Goal: Task Accomplishment & Management: Manage account settings

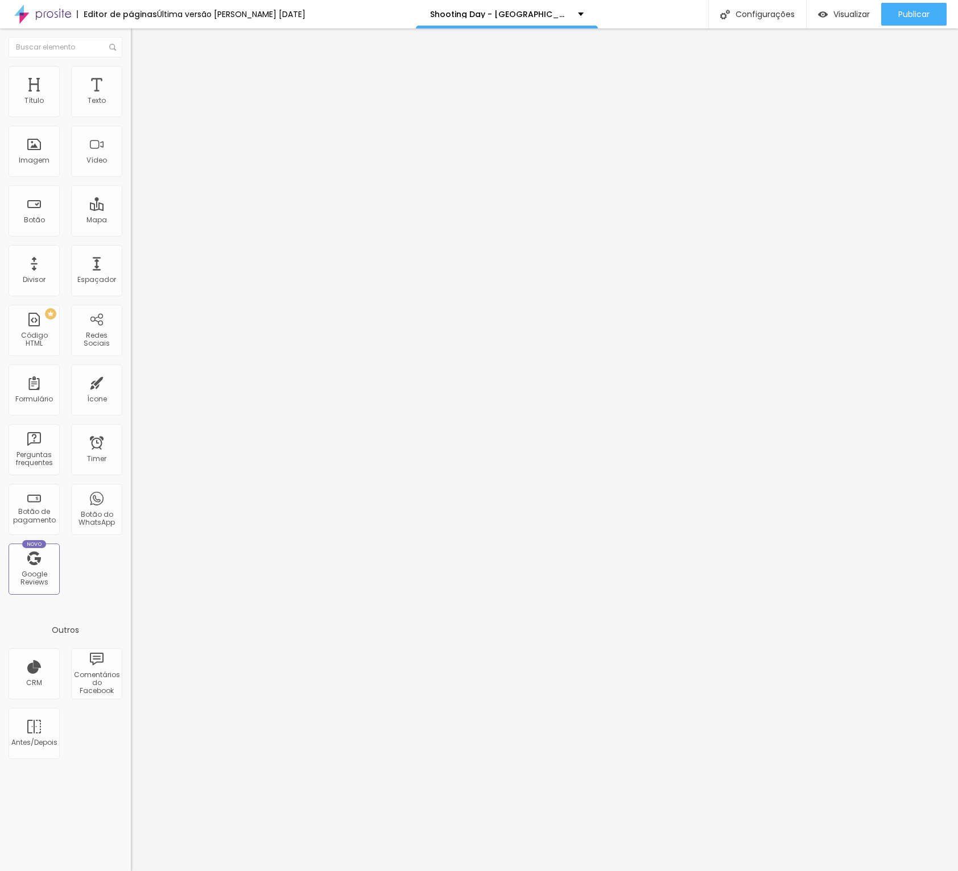
click at [131, 234] on input "[URL][DOMAIN_NAME]!" at bounding box center [199, 228] width 137 height 11
click at [141, 79] on span "Avançado" at bounding box center [160, 74] width 38 height 10
click at [131, 66] on li "Estilo" at bounding box center [196, 60] width 131 height 11
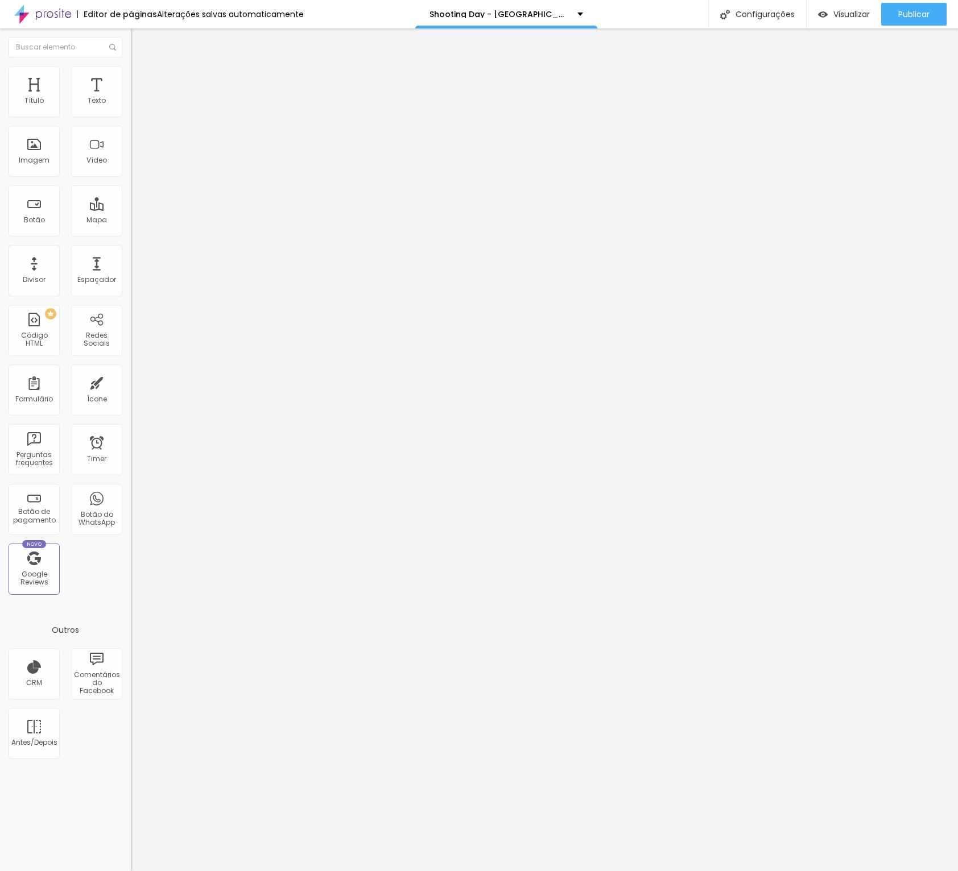
click at [135, 106] on icon "button" at bounding box center [138, 102] width 7 height 7
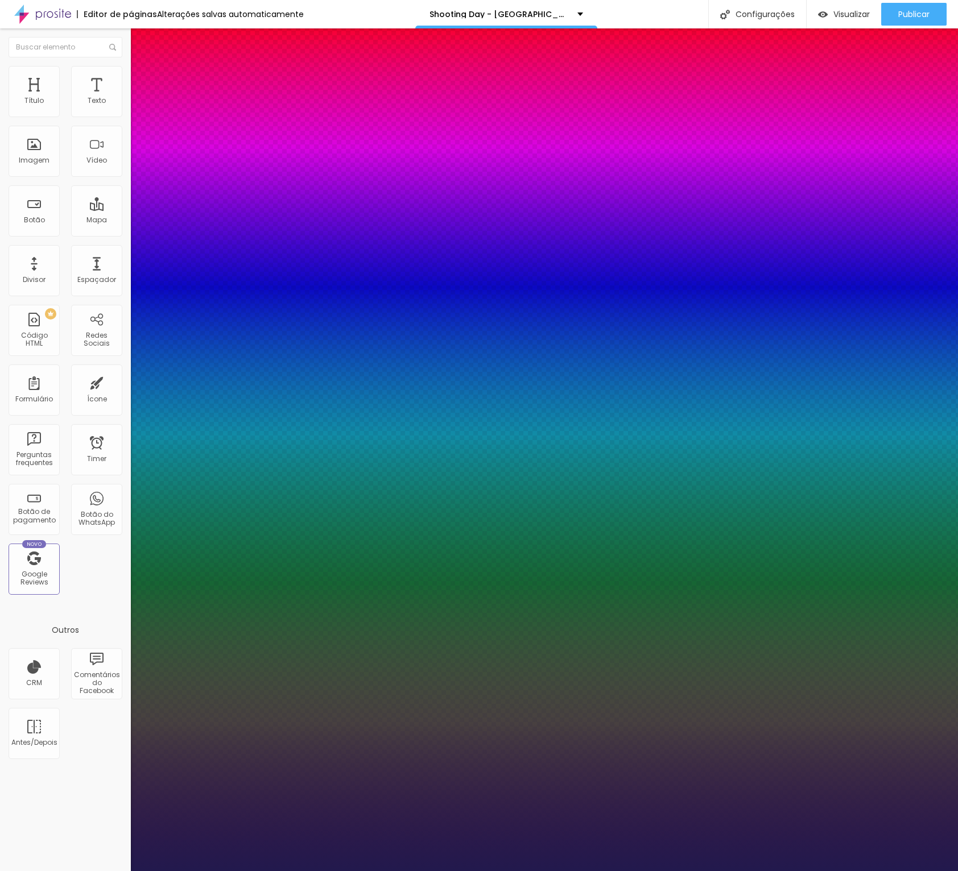
type input "1"
type input "16"
type input "1"
type input "18"
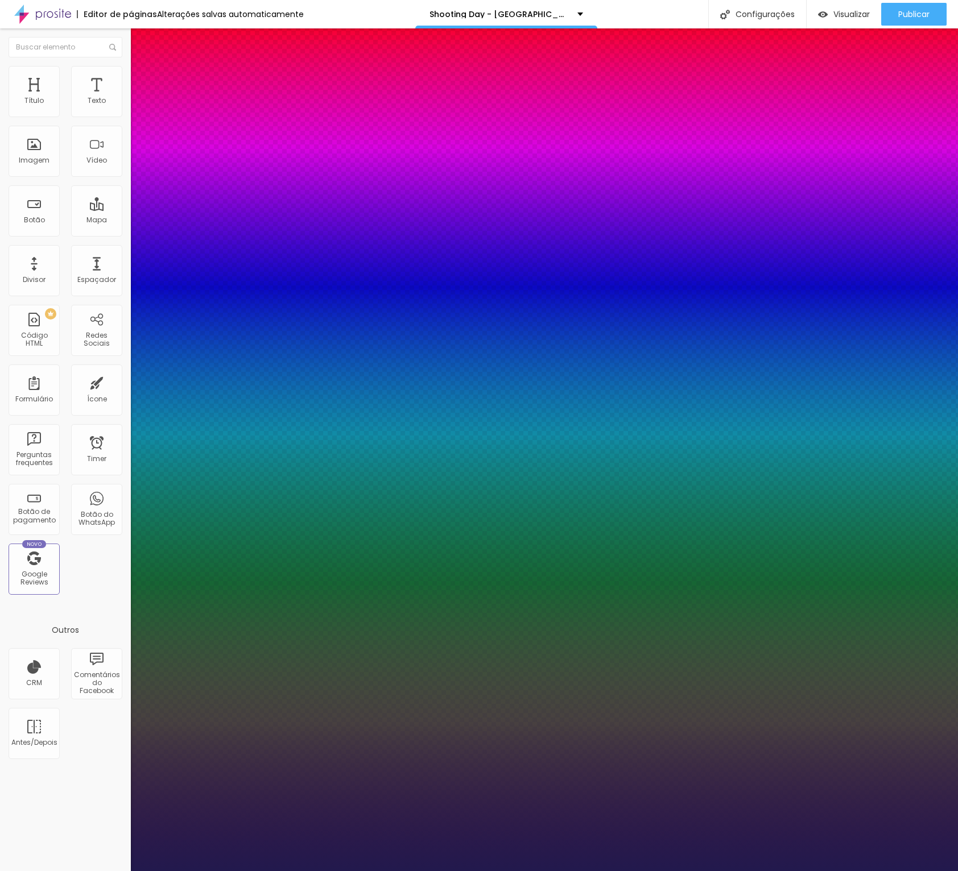
type input "1"
type input "19"
type input "1"
type input "20"
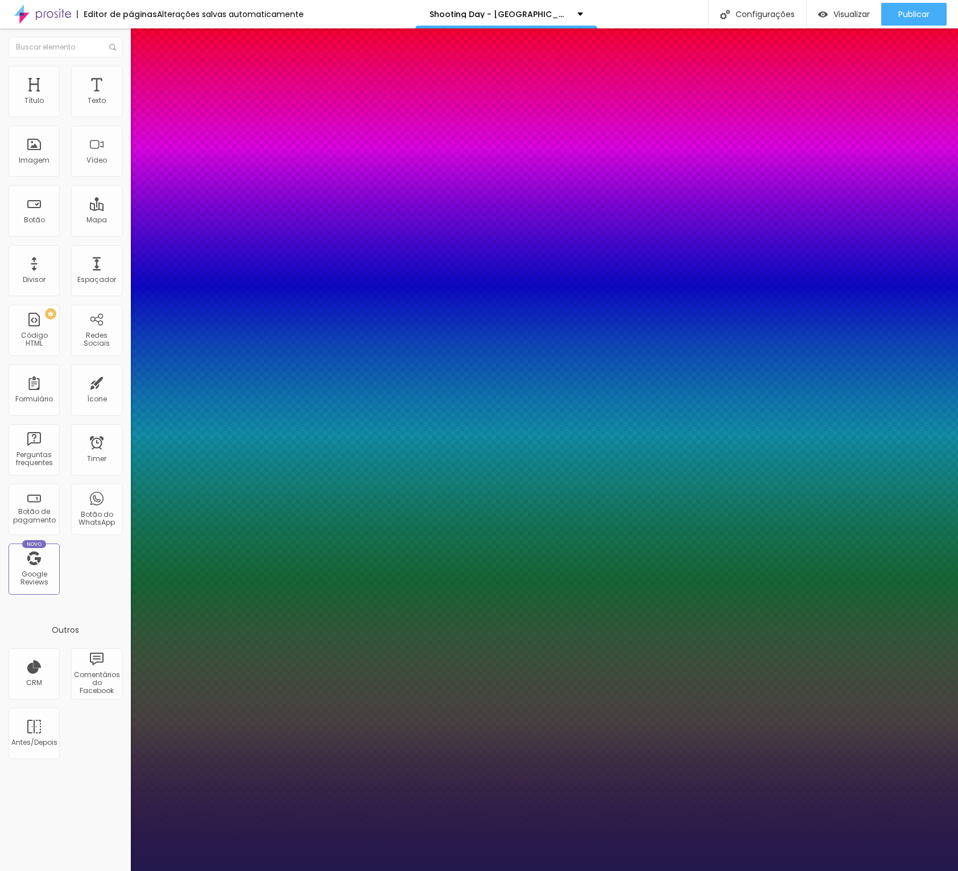
type input "20"
type input "1"
type input "19"
type input "1"
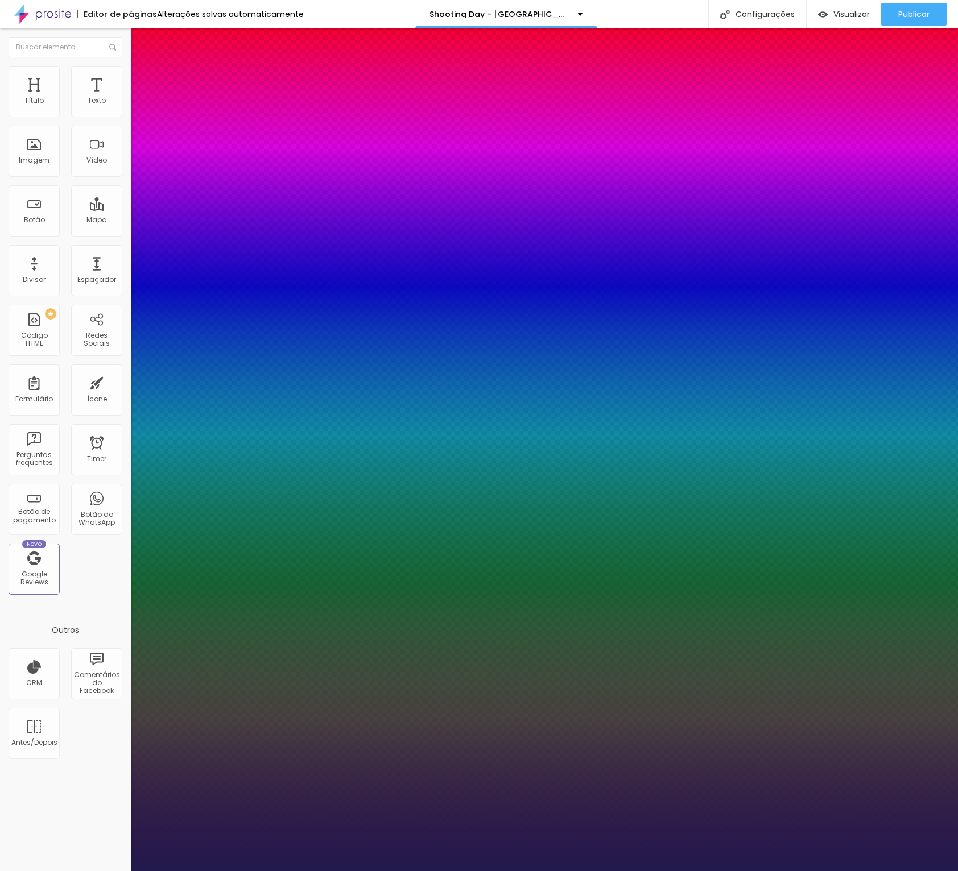
type input "20"
type input "1"
type input "20"
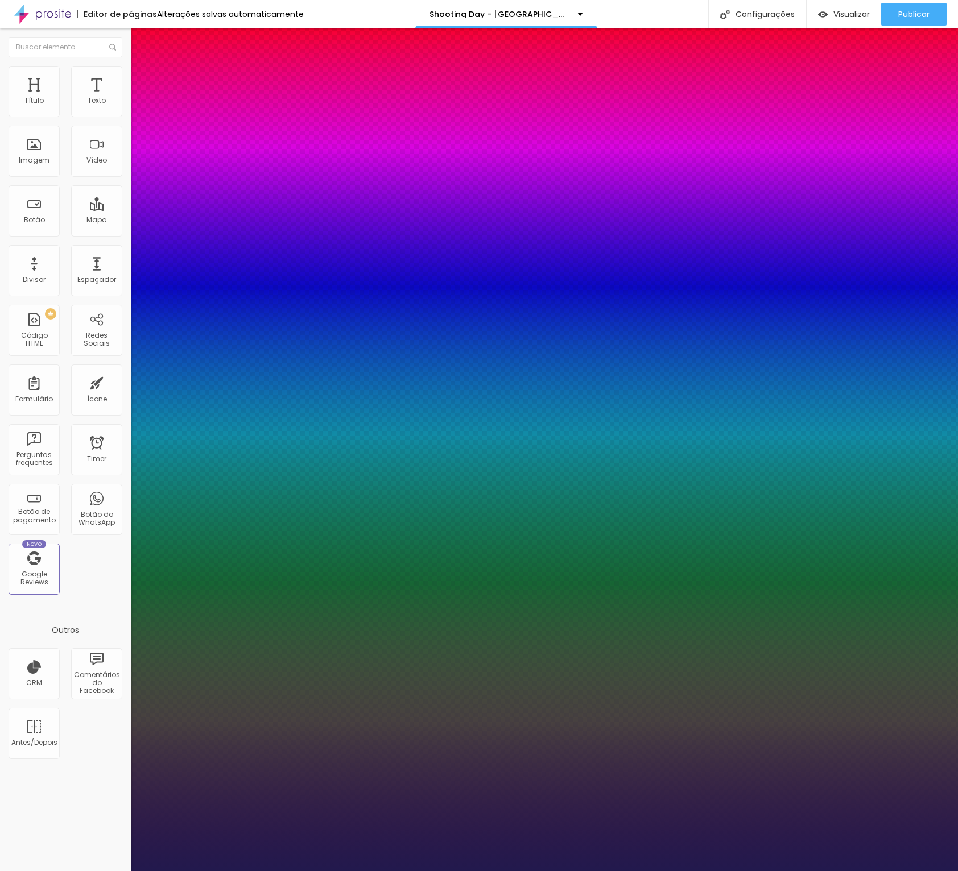
click at [429, 871] on div at bounding box center [479, 871] width 958 height 0
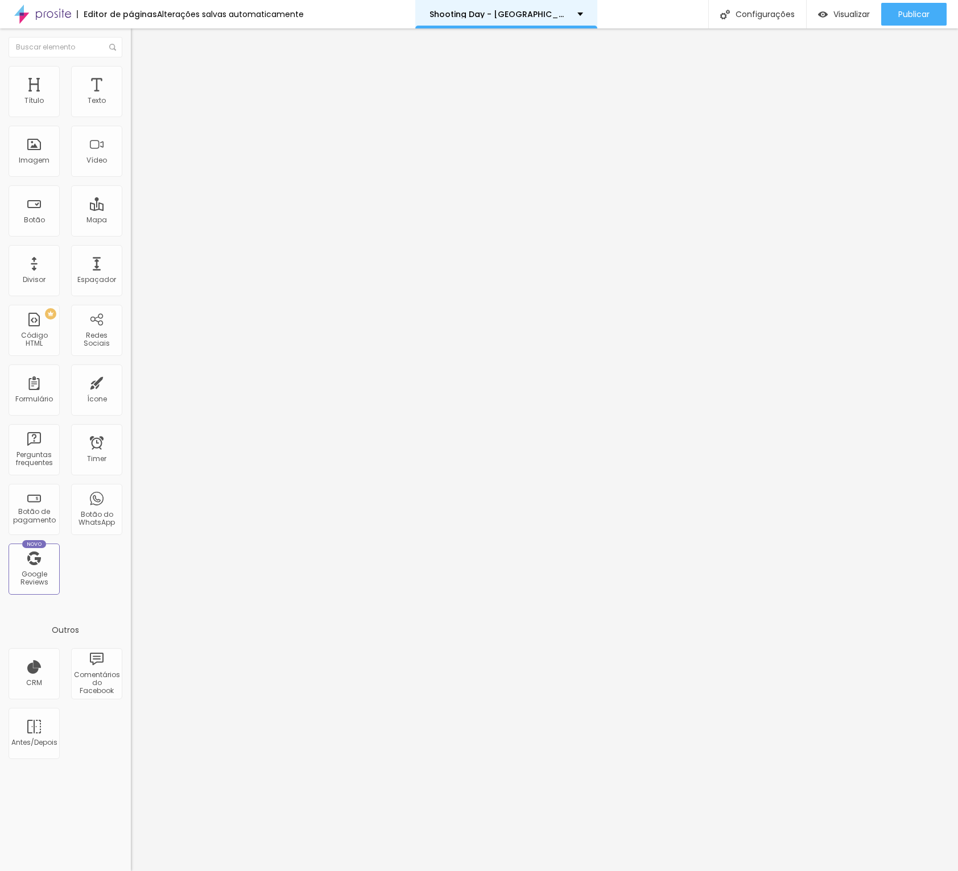
click at [553, 14] on div "Shooting Day - [GEOGRAPHIC_DATA]" at bounding box center [506, 14] width 154 height 8
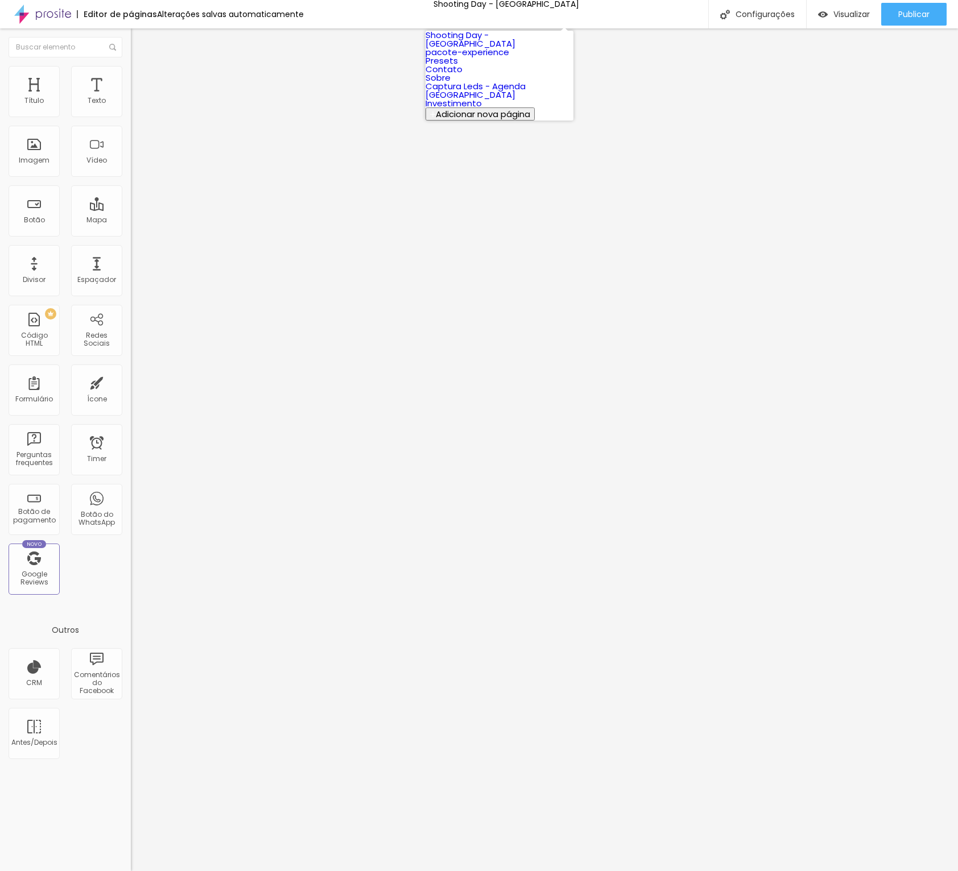
drag, startPoint x: 622, startPoint y: 10, endPoint x: 662, endPoint y: 15, distance: 40.6
click at [623, 11] on div "Editor de páginas Alterações [PERSON_NAME] automaticamente Shooting Day - São P…" at bounding box center [479, 14] width 958 height 28
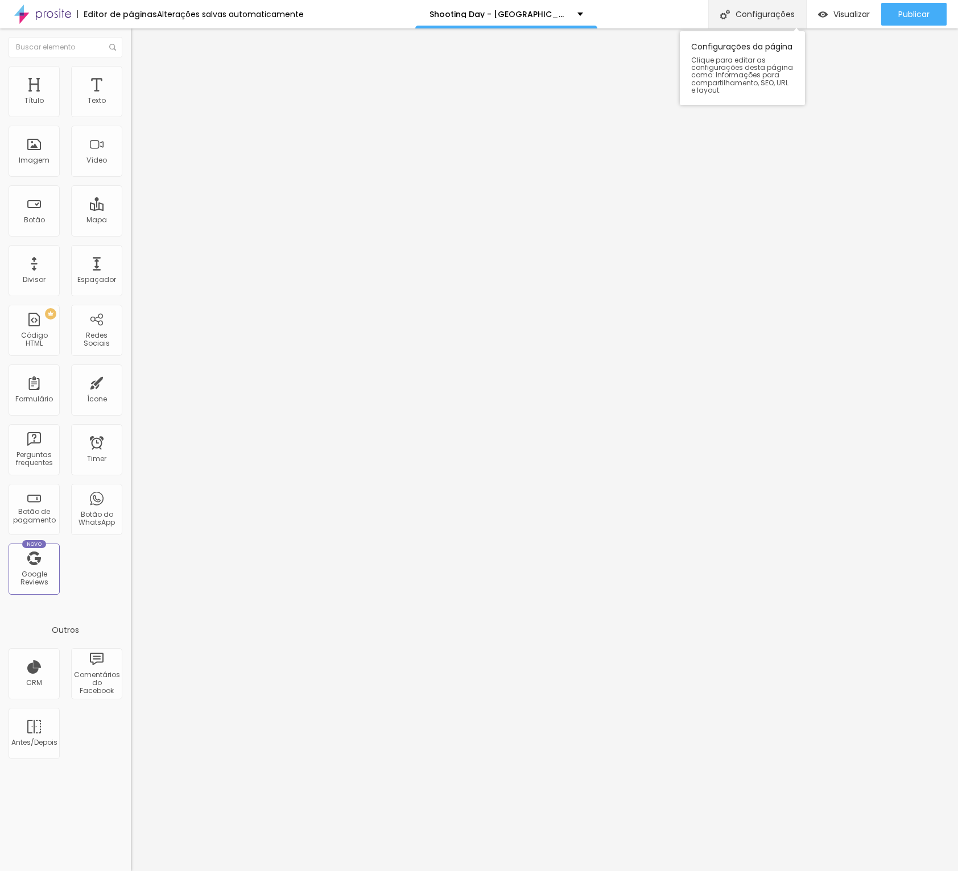
click at [737, 10] on div "Configurações" at bounding box center [757, 14] width 98 height 28
drag, startPoint x: 439, startPoint y: 363, endPoint x: 453, endPoint y: 364, distance: 14.2
type input "/shooting-day-poa"
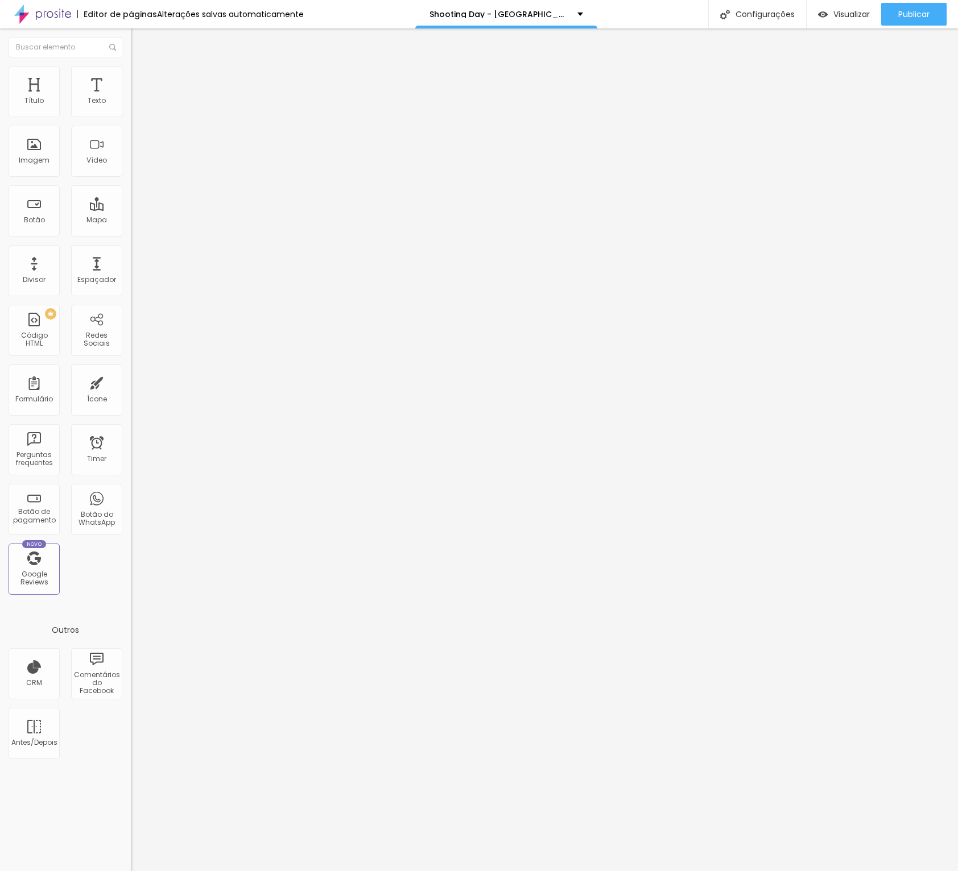
drag, startPoint x: 436, startPoint y: 308, endPoint x: 499, endPoint y: 308, distance: 63.7
type input "Shooting Day - [GEOGRAPHIC_DATA]"
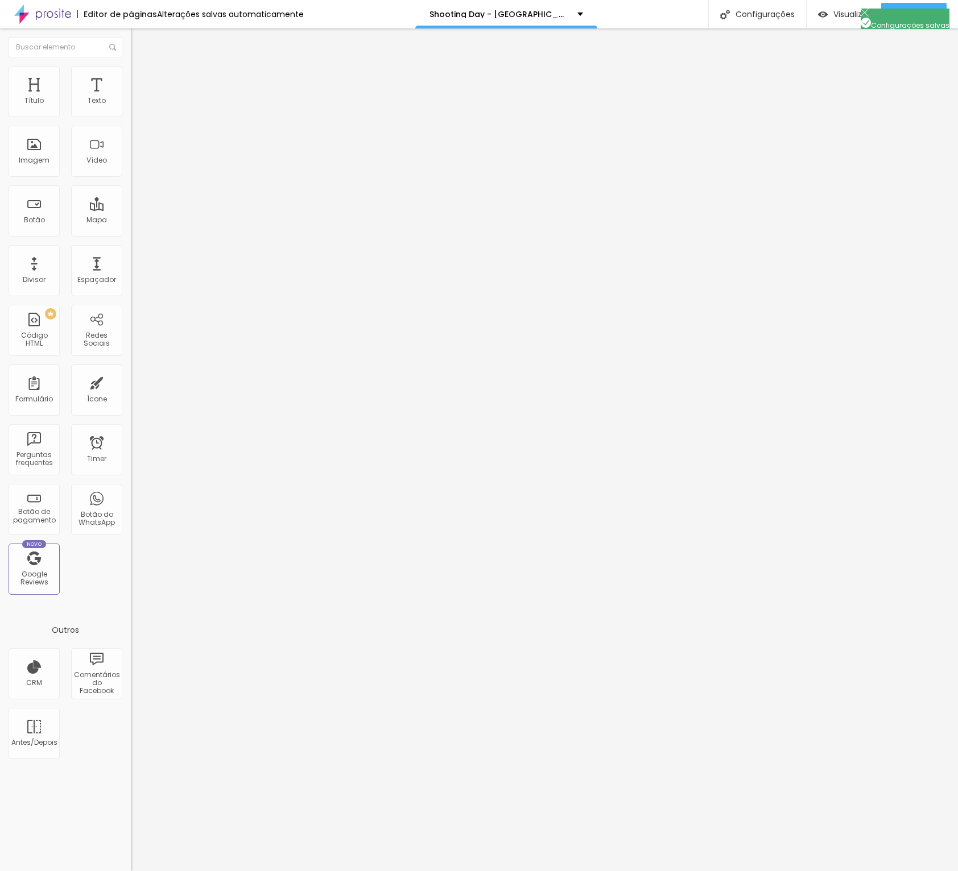
click at [687, 871] on div at bounding box center [479, 883] width 958 height 10
click at [745, 10] on div "Configurações" at bounding box center [757, 14] width 98 height 28
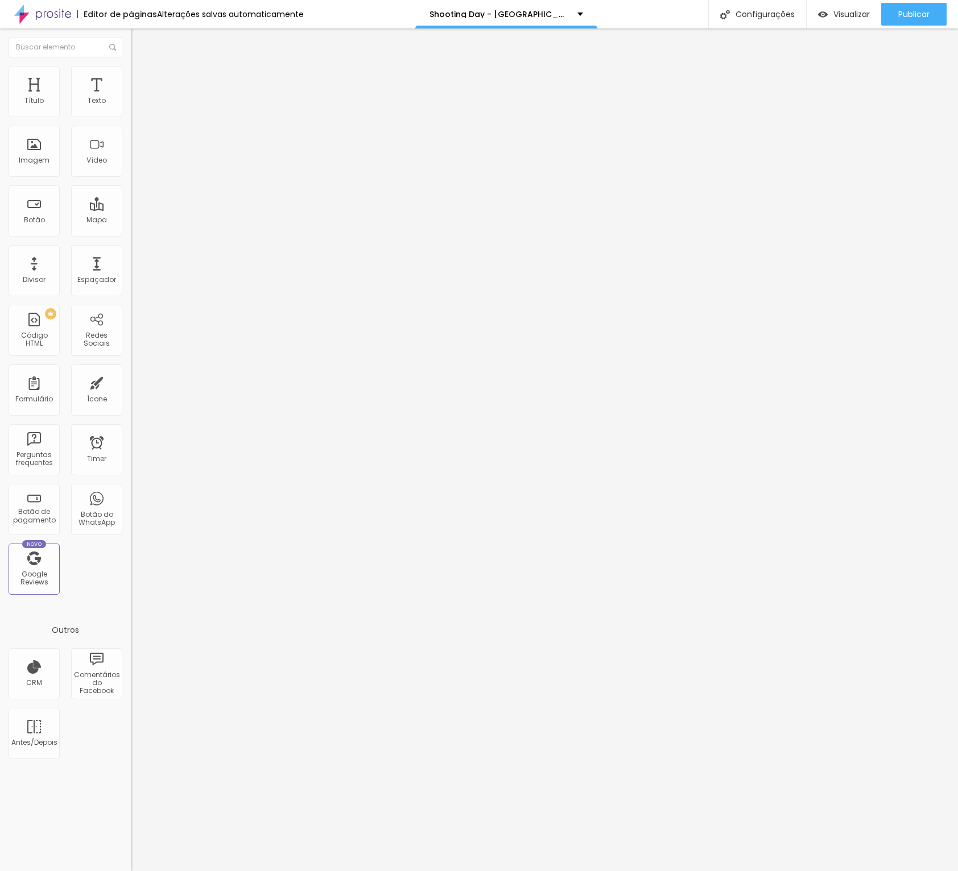
drag, startPoint x: 443, startPoint y: 498, endPoint x: 496, endPoint y: 503, distance: 53.7
type input "SHOOTING DAY - [GEOGRAPHIC_DATA]"
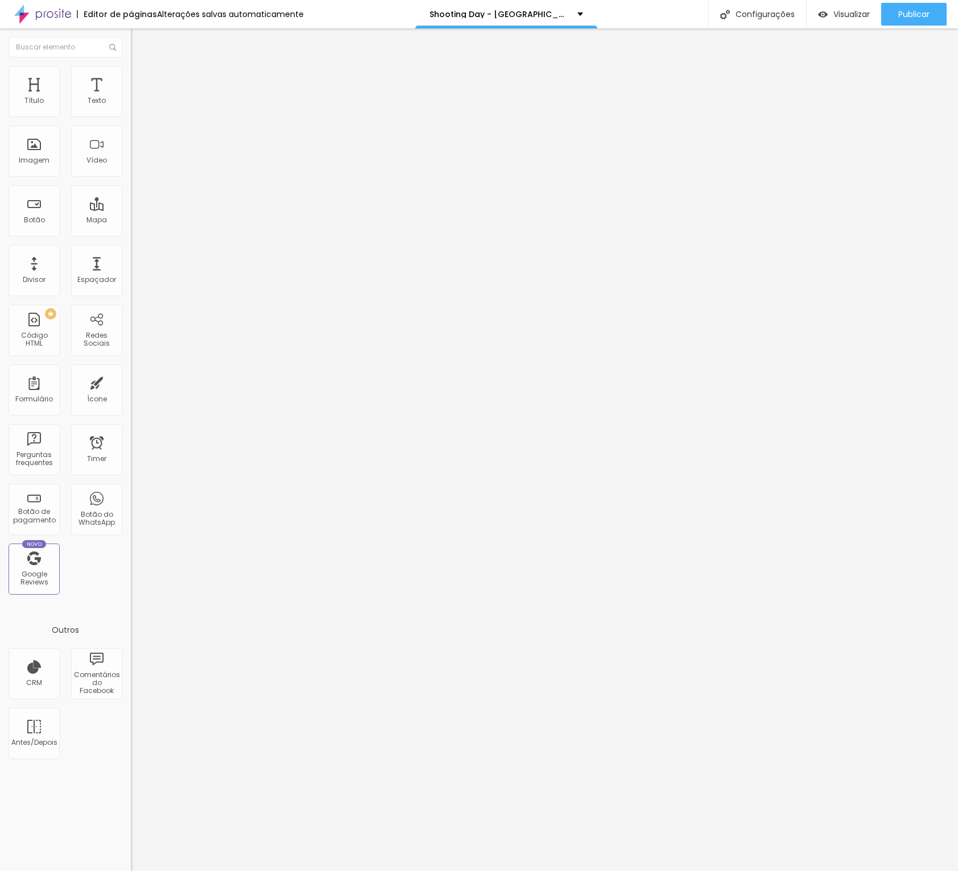
drag, startPoint x: 435, startPoint y: 554, endPoint x: 514, endPoint y: 559, distance: 79.2
type textarea "[PERSON_NAME] - Dia 7 de Setembro"
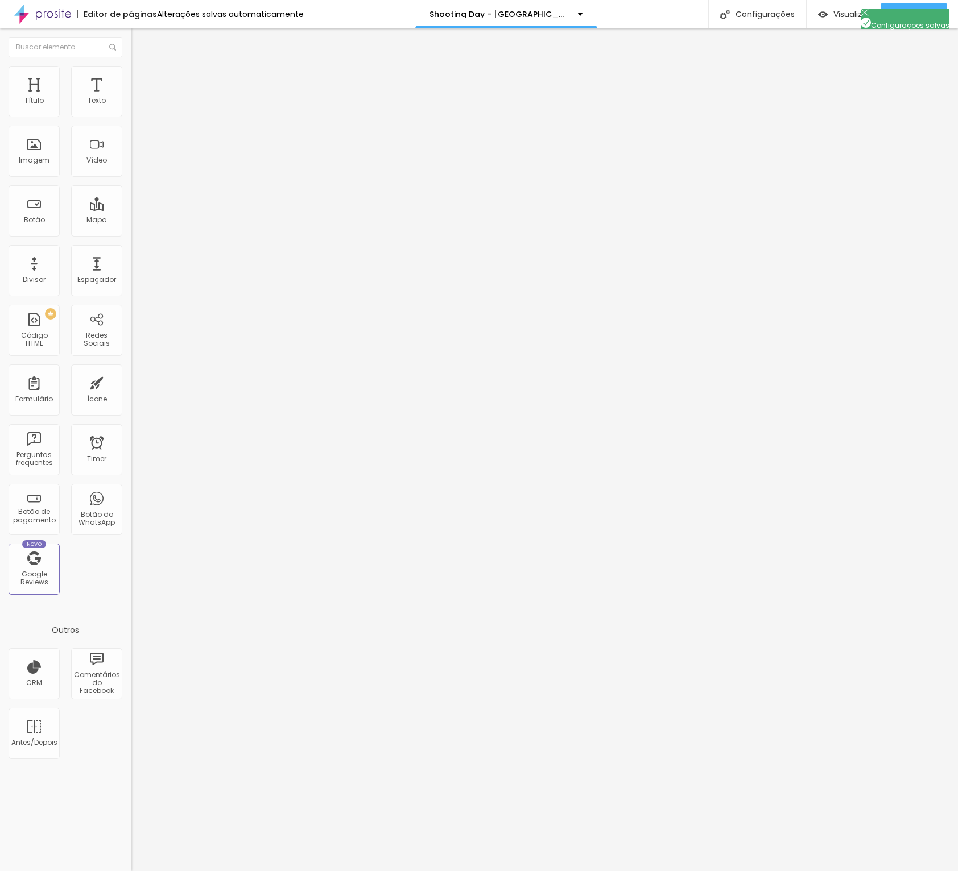
click at [687, 871] on div at bounding box center [479, 883] width 958 height 10
click at [131, 109] on button "button" at bounding box center [139, 103] width 16 height 12
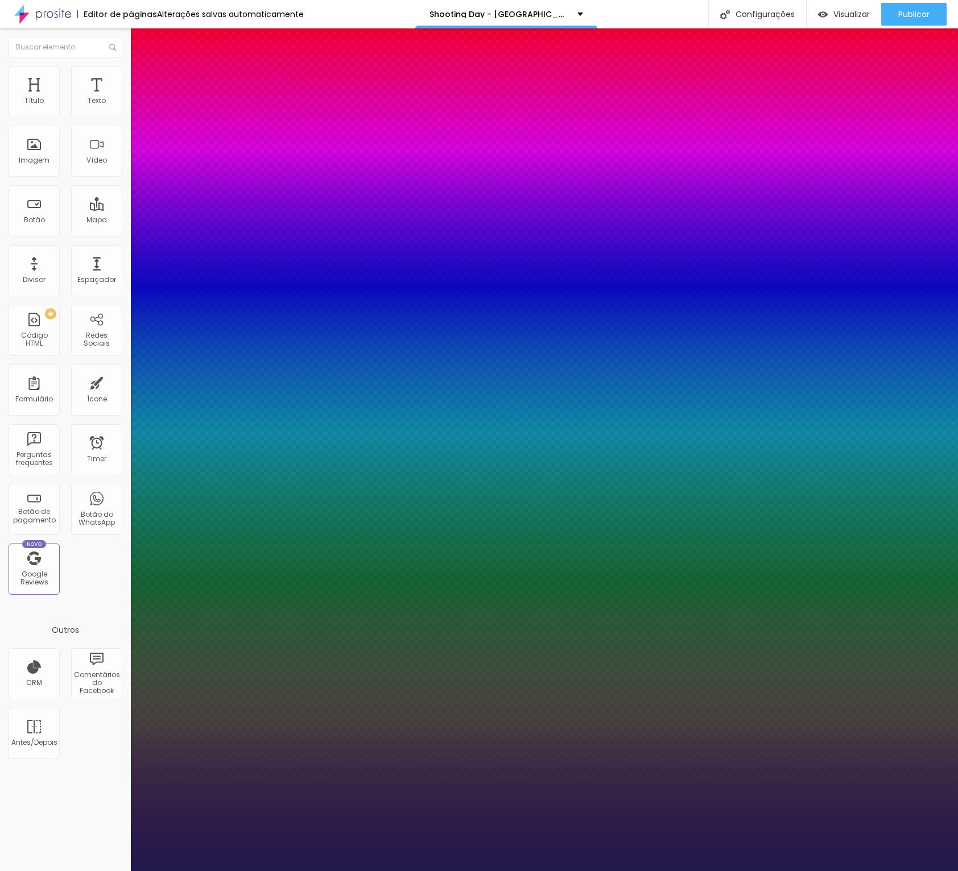
type input "1"
click at [423, 871] on div at bounding box center [479, 871] width 958 height 0
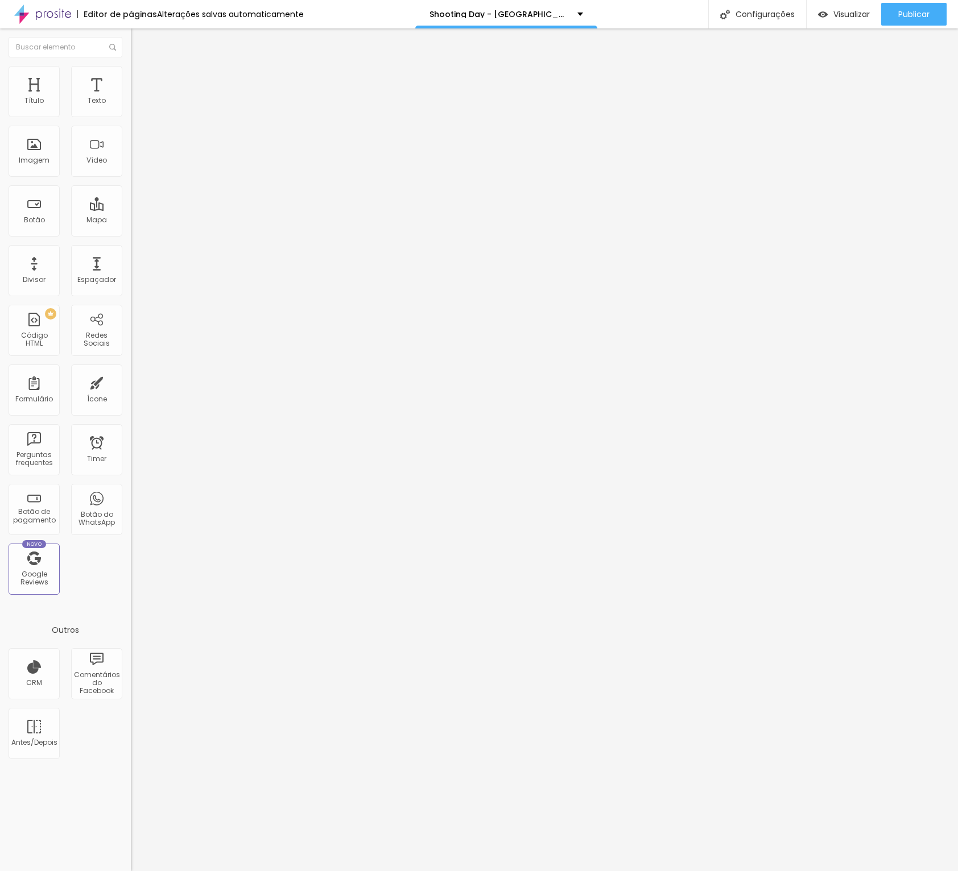
click at [131, 74] on li "Avançado" at bounding box center [196, 71] width 131 height 11
click at [131, 60] on li "Estilo" at bounding box center [196, 60] width 131 height 11
click at [137, 105] on icon "button" at bounding box center [139, 102] width 5 height 5
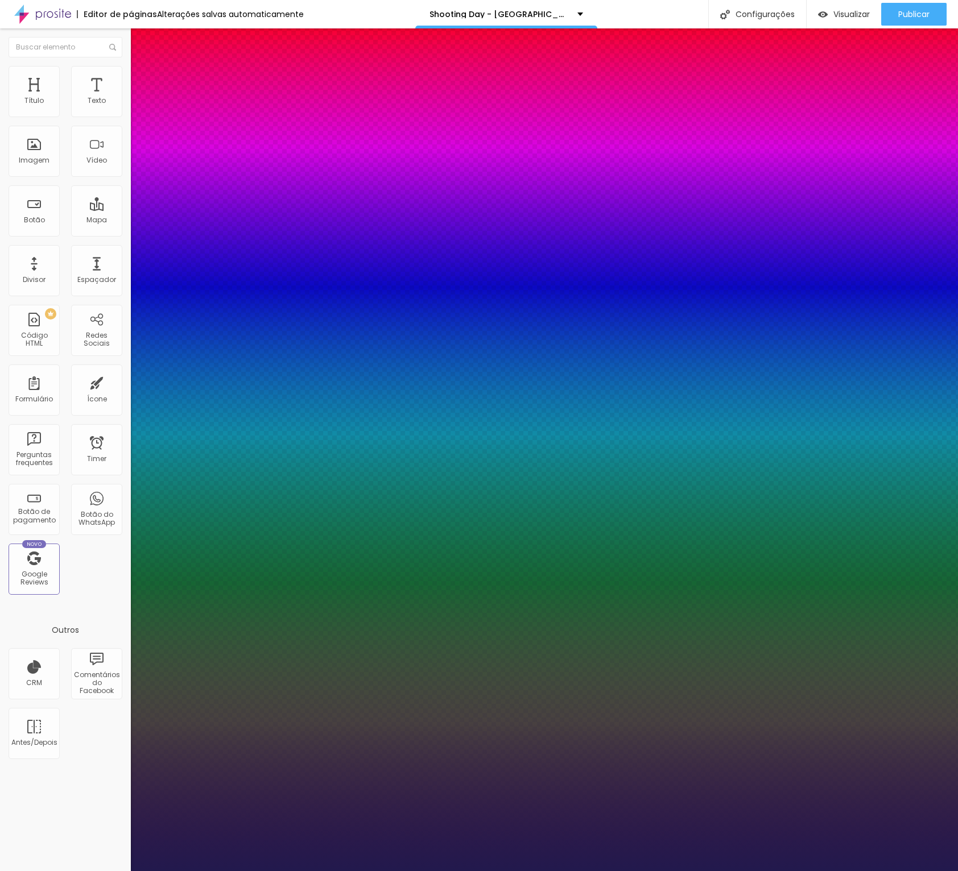
type input "1"
type input "16"
type input "1"
type input "15"
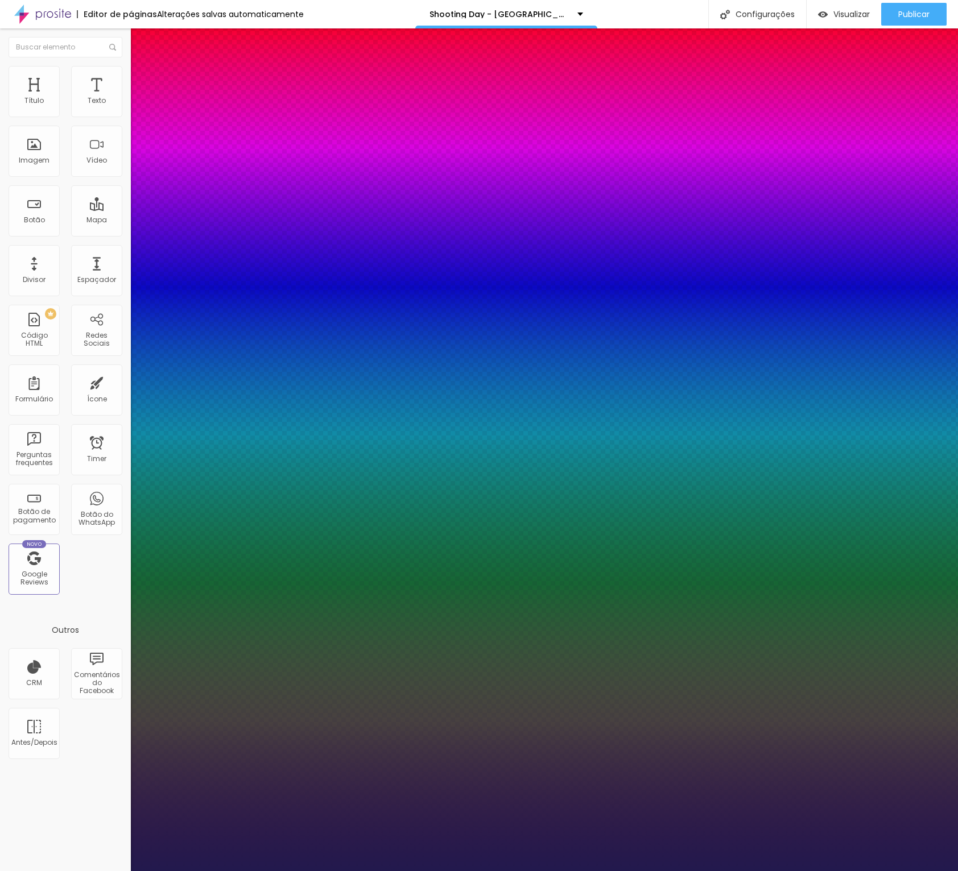
type input "15"
type input "1"
type input "14"
type input "1"
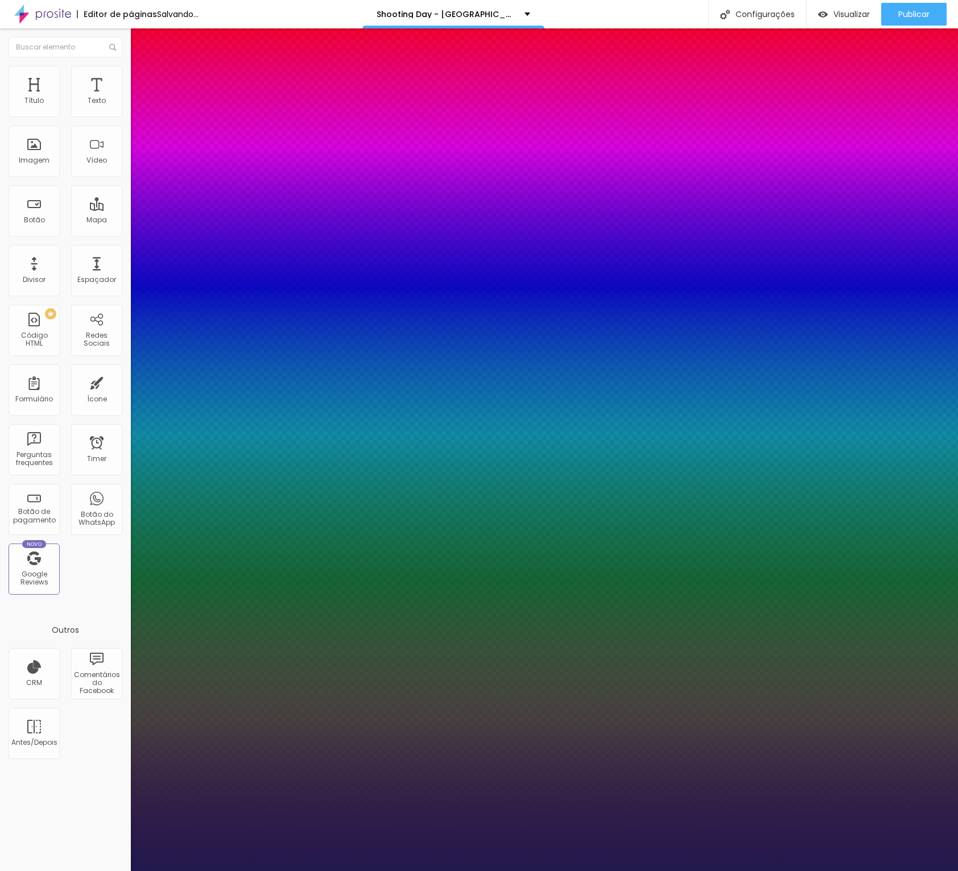
type input "15"
type input "1"
type input "16"
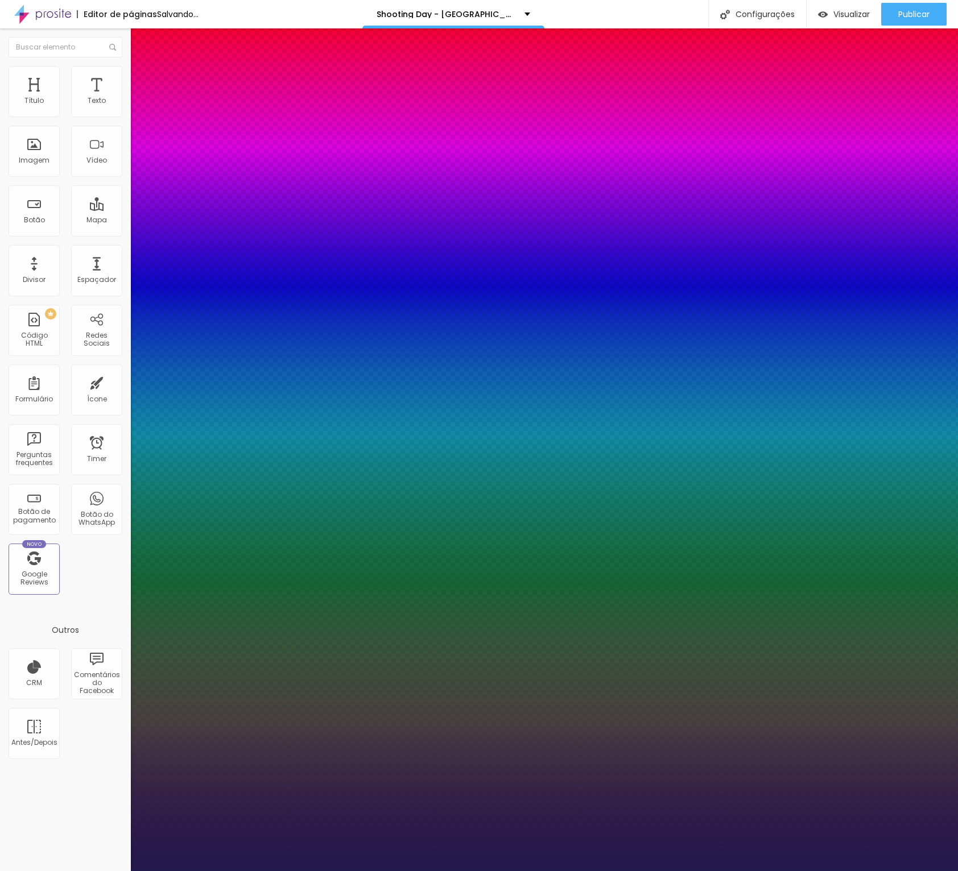
type input "1"
type input "17"
type input "1"
type input "16"
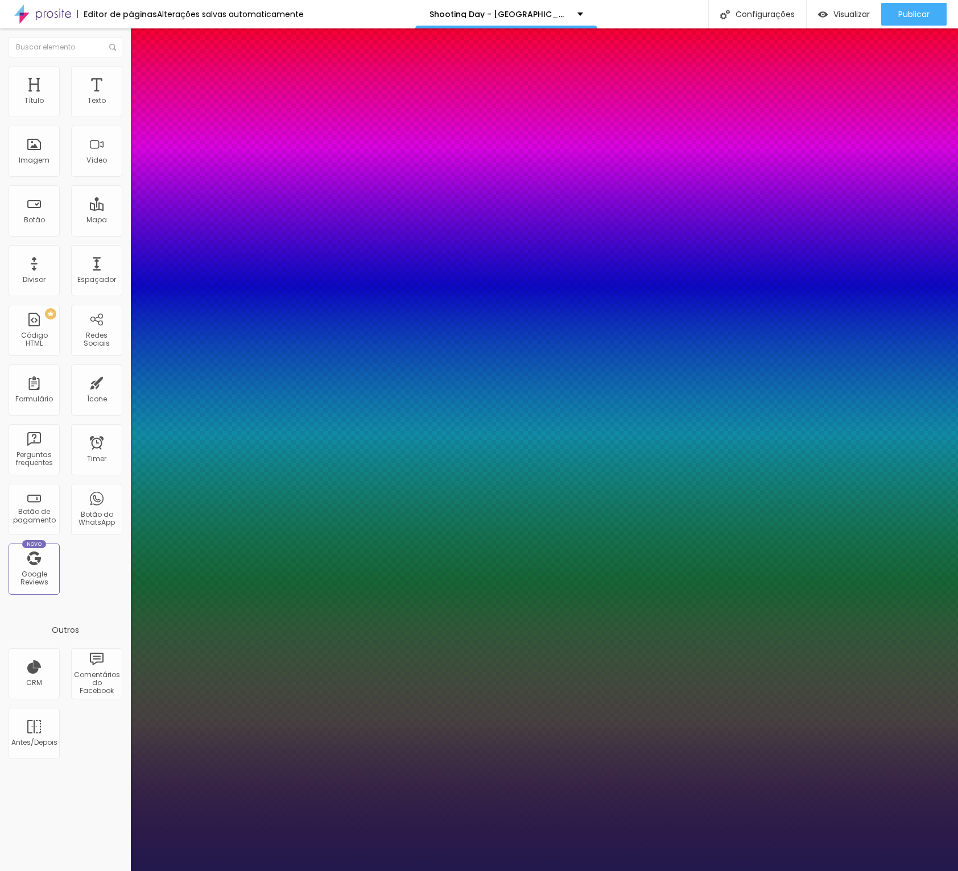
type input "16"
type input "1"
type input "16"
click at [382, 871] on div at bounding box center [479, 871] width 958 height 0
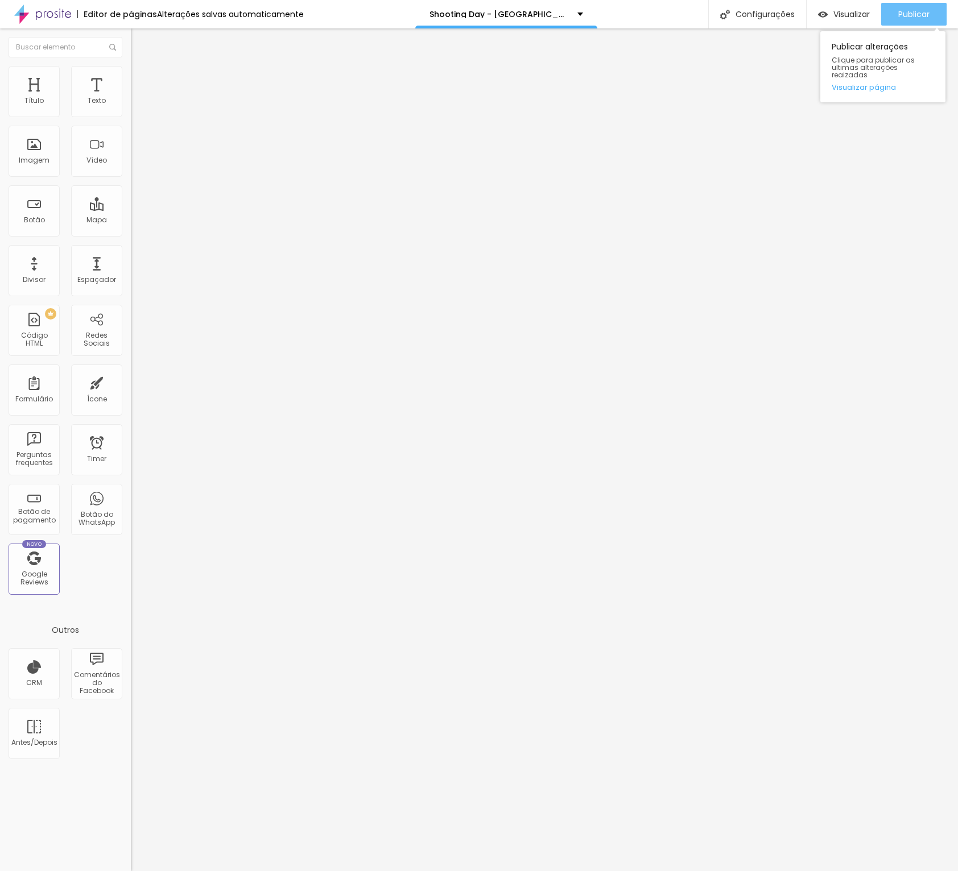
click at [904, 14] on span "Publicar" at bounding box center [913, 14] width 31 height 9
click at [131, 234] on input "[URL][DOMAIN_NAME]!" at bounding box center [199, 228] width 137 height 11
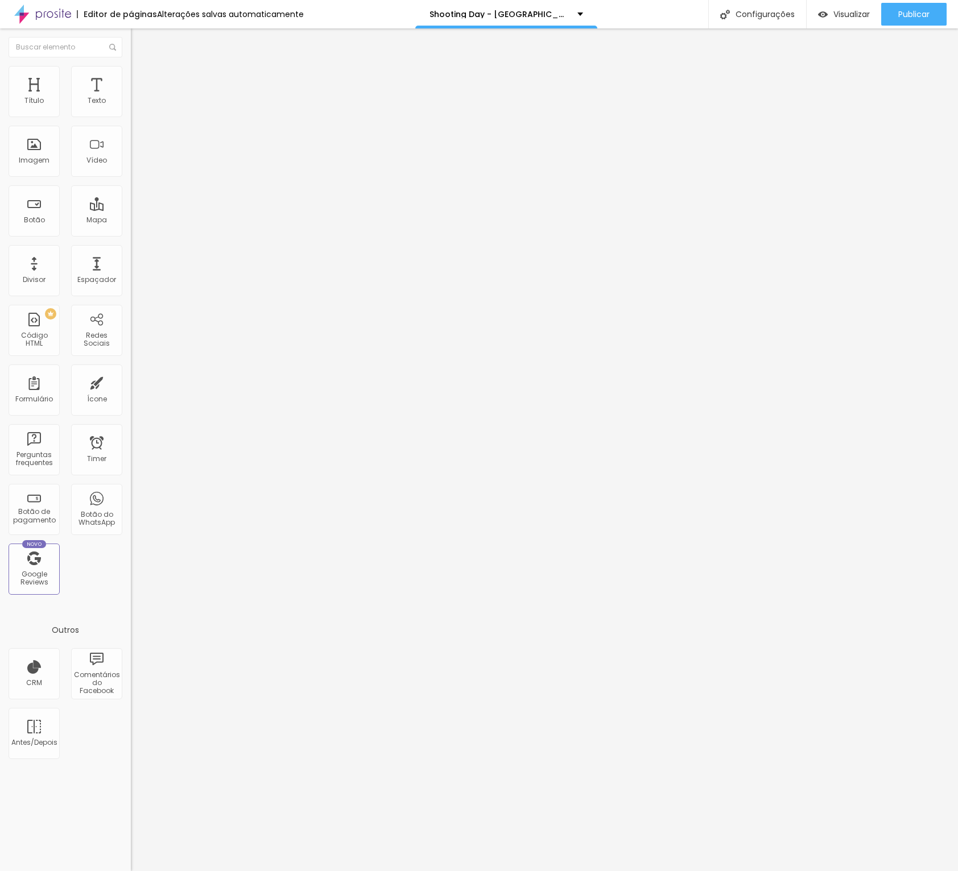
click at [131, 234] on input "[URL][DOMAIN_NAME]!" at bounding box center [199, 228] width 137 height 11
click at [131, 312] on div "Editar Botão Conteúdo Estilo Avançado Texto GARANTA SUA VAGA Alinhamento [GEOGR…" at bounding box center [196, 449] width 131 height 843
click at [131, 234] on input "z" at bounding box center [199, 228] width 137 height 11
click at [131, 234] on input "[URL][DOMAIN_NAME]!" at bounding box center [199, 228] width 137 height 11
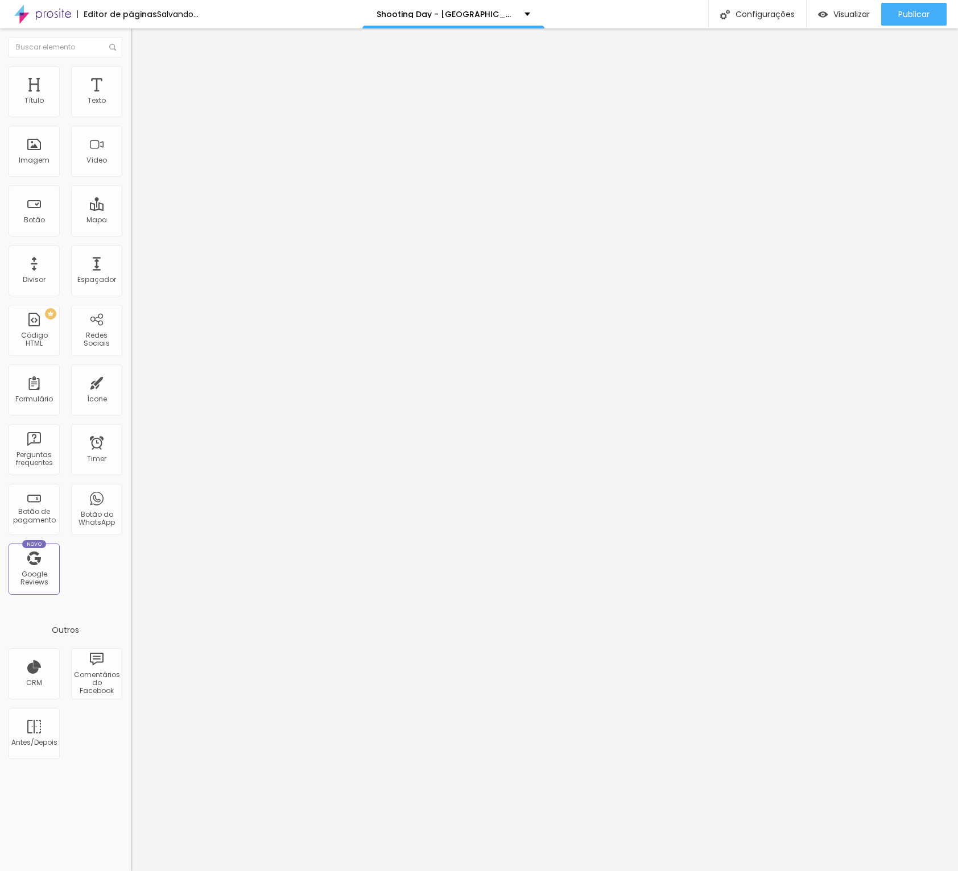
click at [131, 234] on input "[URL][DOMAIN_NAME]!" at bounding box center [199, 228] width 137 height 11
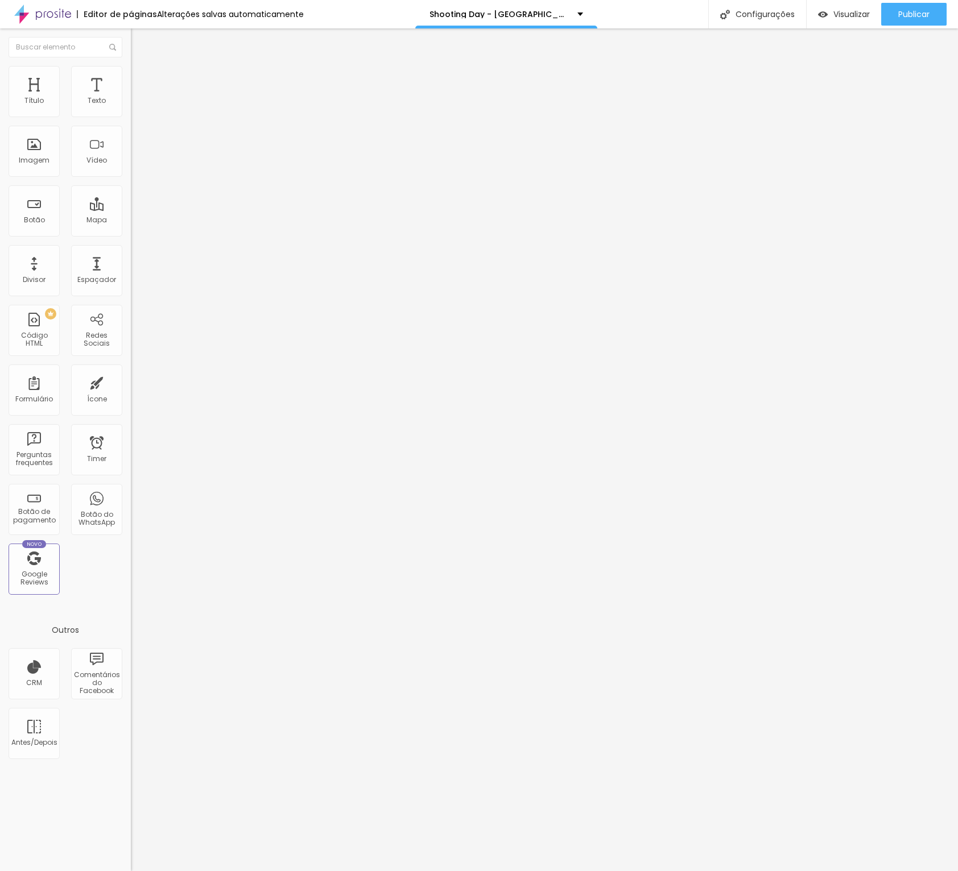
click at [131, 234] on input "[URL][DOMAIN_NAME]!" at bounding box center [199, 228] width 137 height 11
type input "[URL][DOMAIN_NAME]!"
click at [60, 12] on img at bounding box center [42, 14] width 57 height 28
